Goal: Information Seeking & Learning: Understand process/instructions

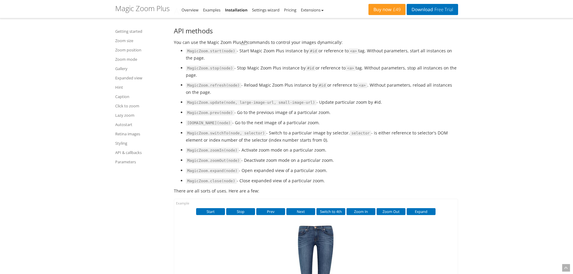
click at [413, 106] on li "MagicZoom.update(node, large-image-url, small-image-url) - Update particular zo…" at bounding box center [322, 102] width 272 height 7
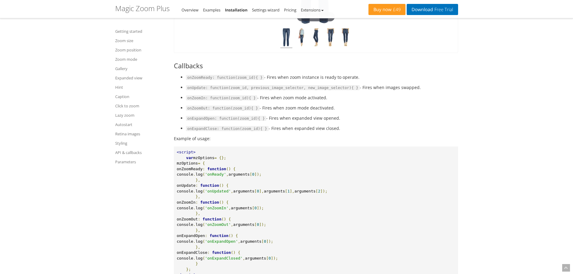
scroll to position [6675, 0]
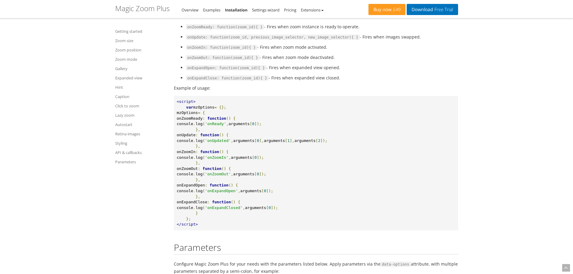
click at [203, 121] on span "onZoomReady" at bounding box center [190, 118] width 26 height 5
copy span "onZoomReady"
click at [196, 137] on span "onUpdate" at bounding box center [186, 135] width 19 height 5
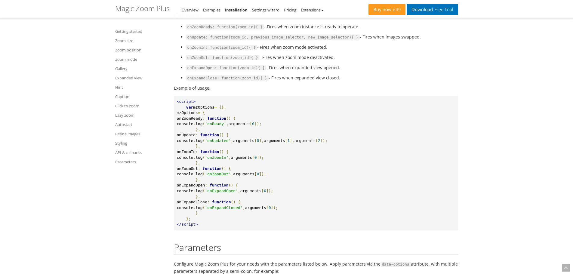
copy span "onUpdate"
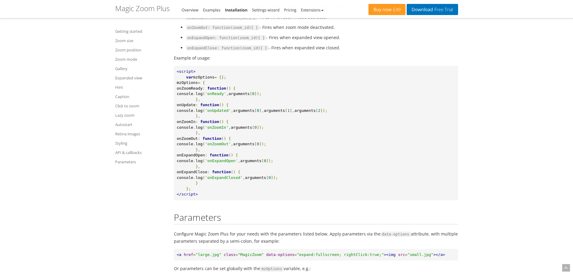
click at [219, 107] on span "function" at bounding box center [209, 105] width 19 height 5
click at [196, 107] on span "onUpdate" at bounding box center [186, 105] width 19 height 5
copy span "onUpdate"
drag, startPoint x: 349, startPoint y: 131, endPoint x: 203, endPoint y: 129, distance: 146.5
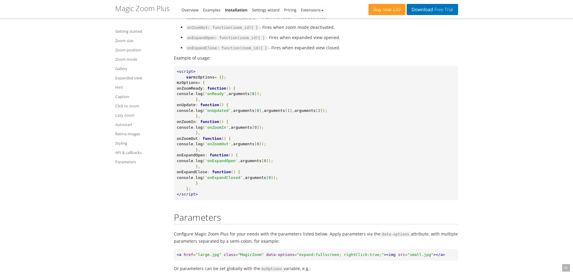
click at [203, 129] on pre "<script> var mzOptions = {}; mzOptions = { onZoomReady : function () { console …" at bounding box center [316, 133] width 284 height 134
copy pre "console . log ( 'onUpdated' , arguments [ 0 ], arguments [ 1 ], arguments [ 2 ]…"
click at [344, 136] on pre "<script> var mzOptions = {}; mzOptions = { onZoomReady : function () { console …" at bounding box center [316, 133] width 284 height 134
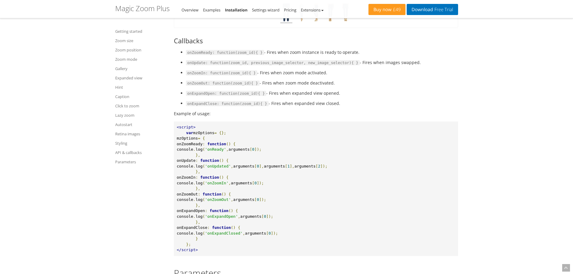
scroll to position [6645, 0]
